Goal: Browse casually: Explore the website without a specific task or goal

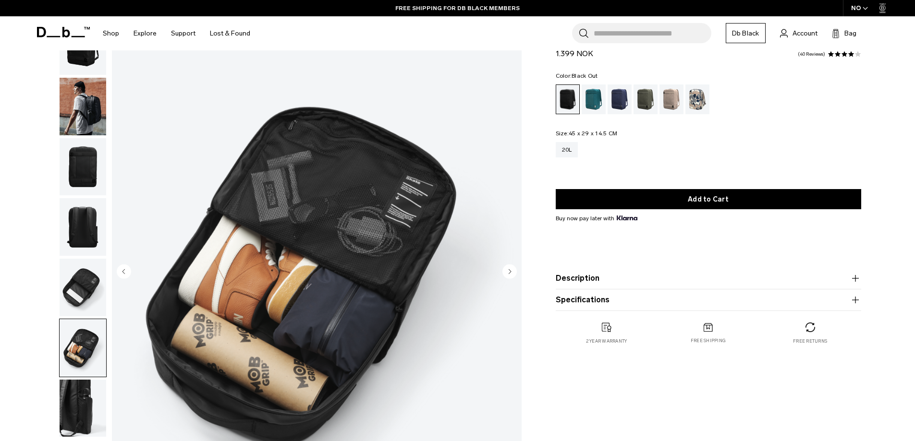
scroll to position [48, 0]
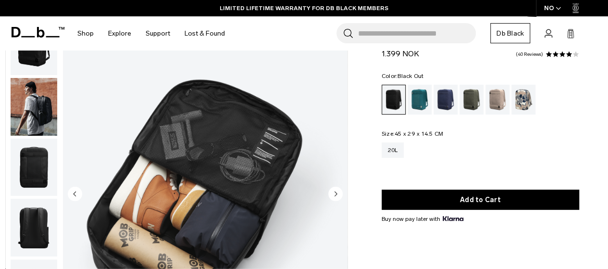
click at [41, 172] on img "button" at bounding box center [34, 167] width 47 height 58
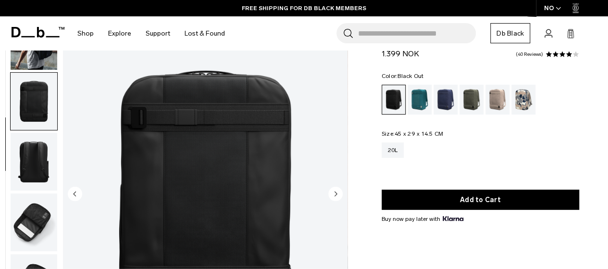
click at [327, 195] on img "3 / 7" at bounding box center [205, 194] width 284 height 355
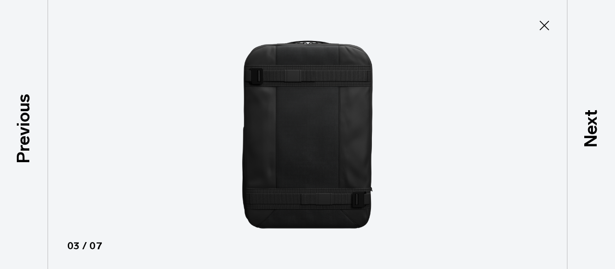
scroll to position [61, 0]
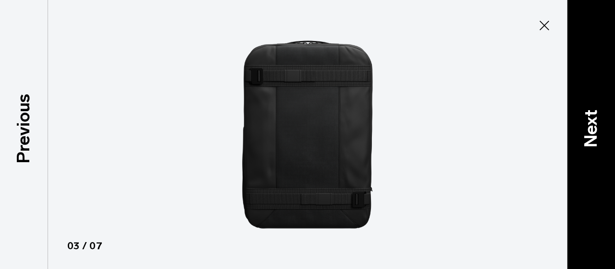
click at [592, 126] on p "Next" at bounding box center [591, 129] width 26 height 38
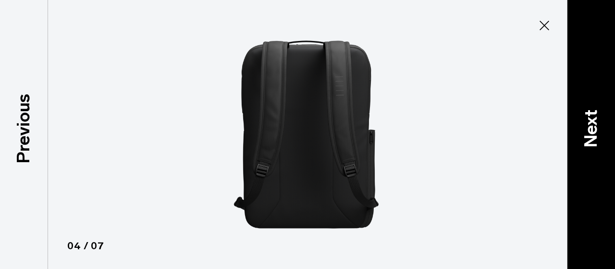
click at [591, 126] on p "Next" at bounding box center [591, 129] width 26 height 38
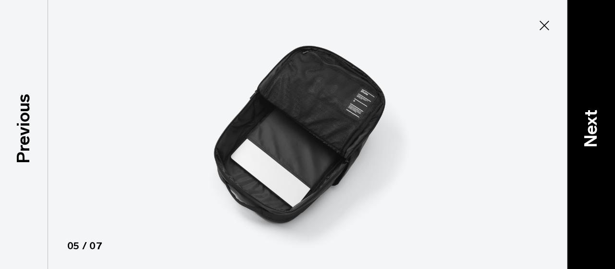
click at [591, 126] on p "Next" at bounding box center [591, 129] width 26 height 38
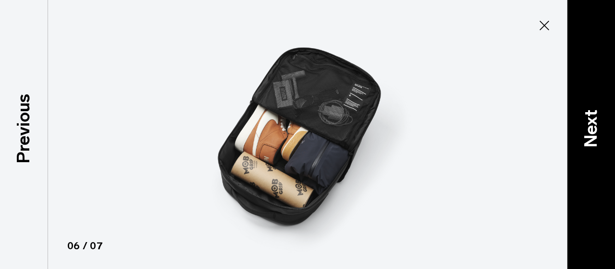
click at [591, 126] on p "Next" at bounding box center [591, 129] width 26 height 38
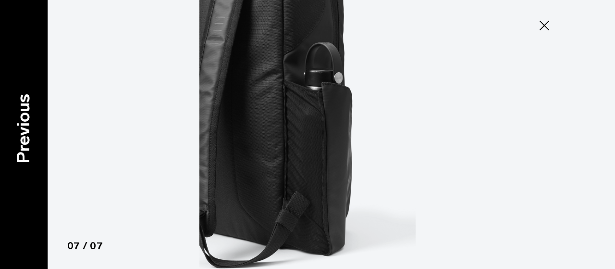
click at [18, 86] on div "Previous" at bounding box center [24, 134] width 48 height 269
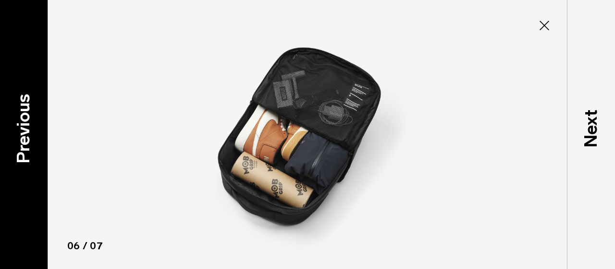
click at [18, 86] on div "Previous" at bounding box center [24, 134] width 48 height 269
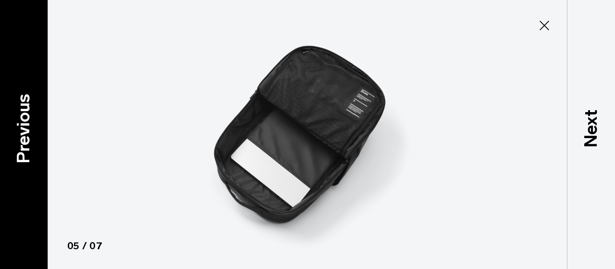
click at [18, 86] on div "Previous" at bounding box center [24, 134] width 48 height 269
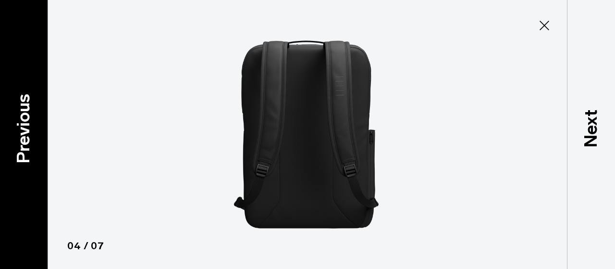
click at [18, 86] on div "Previous" at bounding box center [24, 134] width 48 height 269
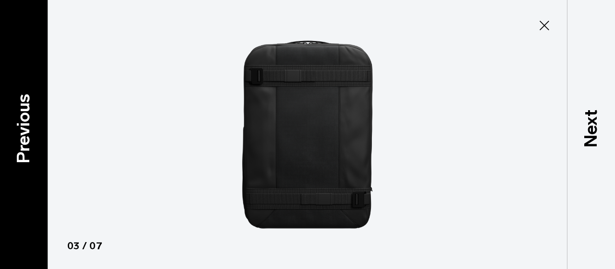
click at [18, 86] on div "Previous" at bounding box center [24, 134] width 48 height 269
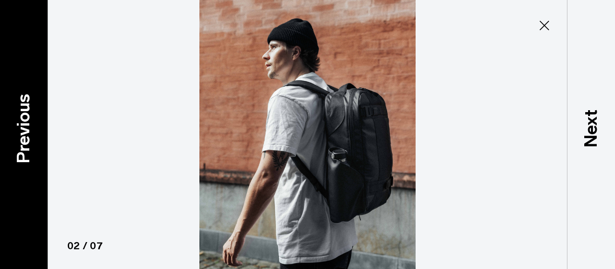
click at [18, 86] on div "Previous" at bounding box center [24, 134] width 48 height 269
